Goal: Information Seeking & Learning: Learn about a topic

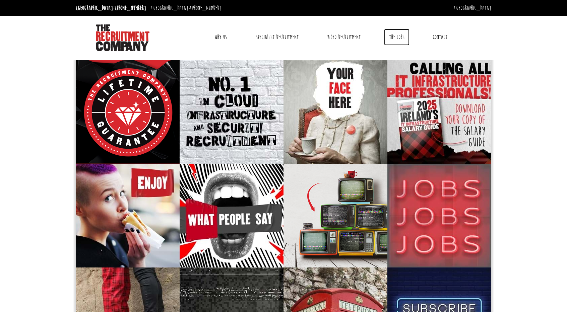
click at [401, 36] on link "The Jobs" at bounding box center [396, 37] width 25 height 17
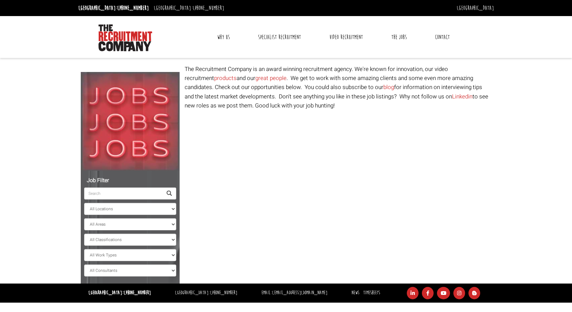
select select "Ireland"
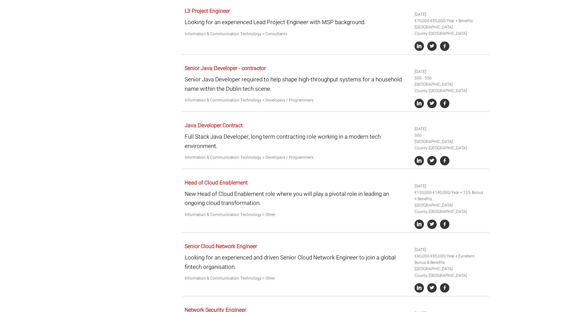
scroll to position [529, 0]
click at [211, 127] on link "Java Developer Contract" at bounding box center [214, 126] width 58 height 8
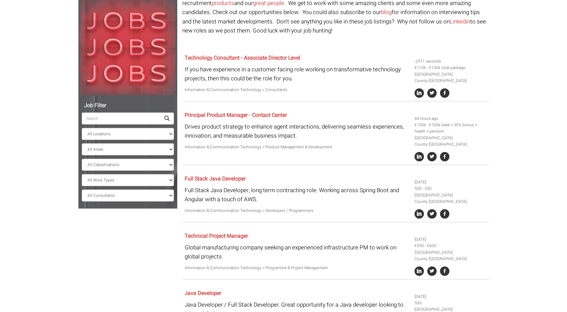
scroll to position [74, 0]
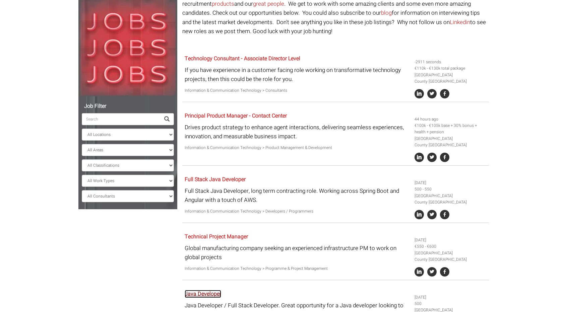
click at [212, 293] on link "Java Developer" at bounding box center [203, 294] width 37 height 8
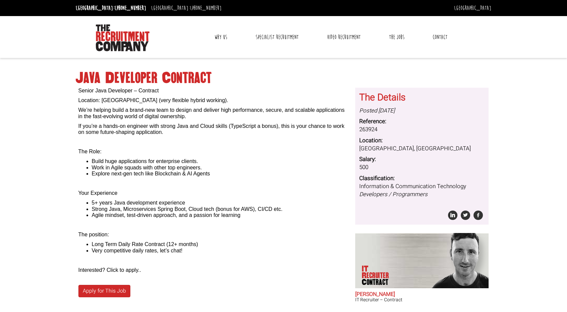
scroll to position [48, 0]
